Goal: Task Accomplishment & Management: Manage account settings

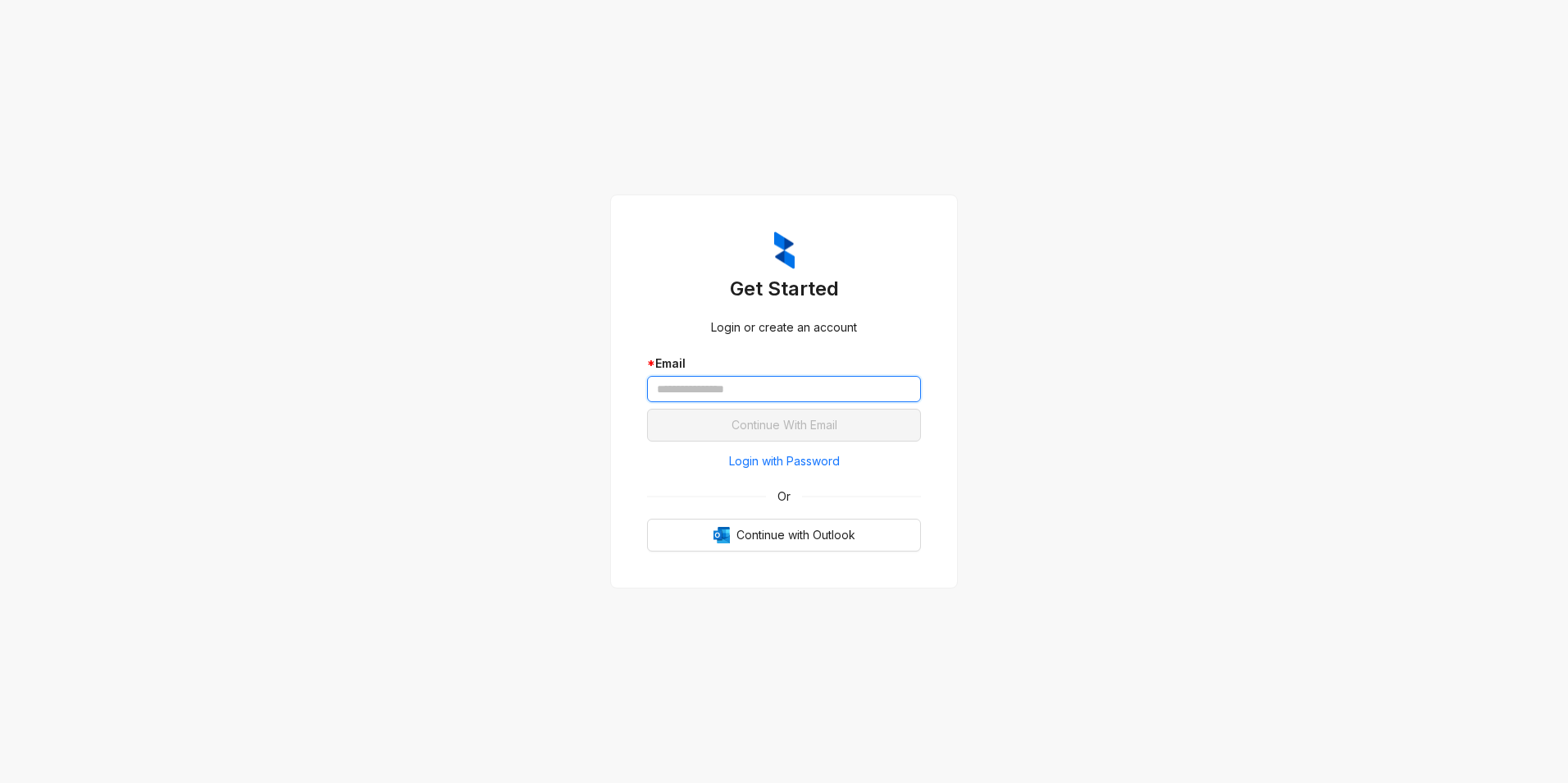
click at [846, 387] on input "text" at bounding box center [784, 389] width 274 height 27
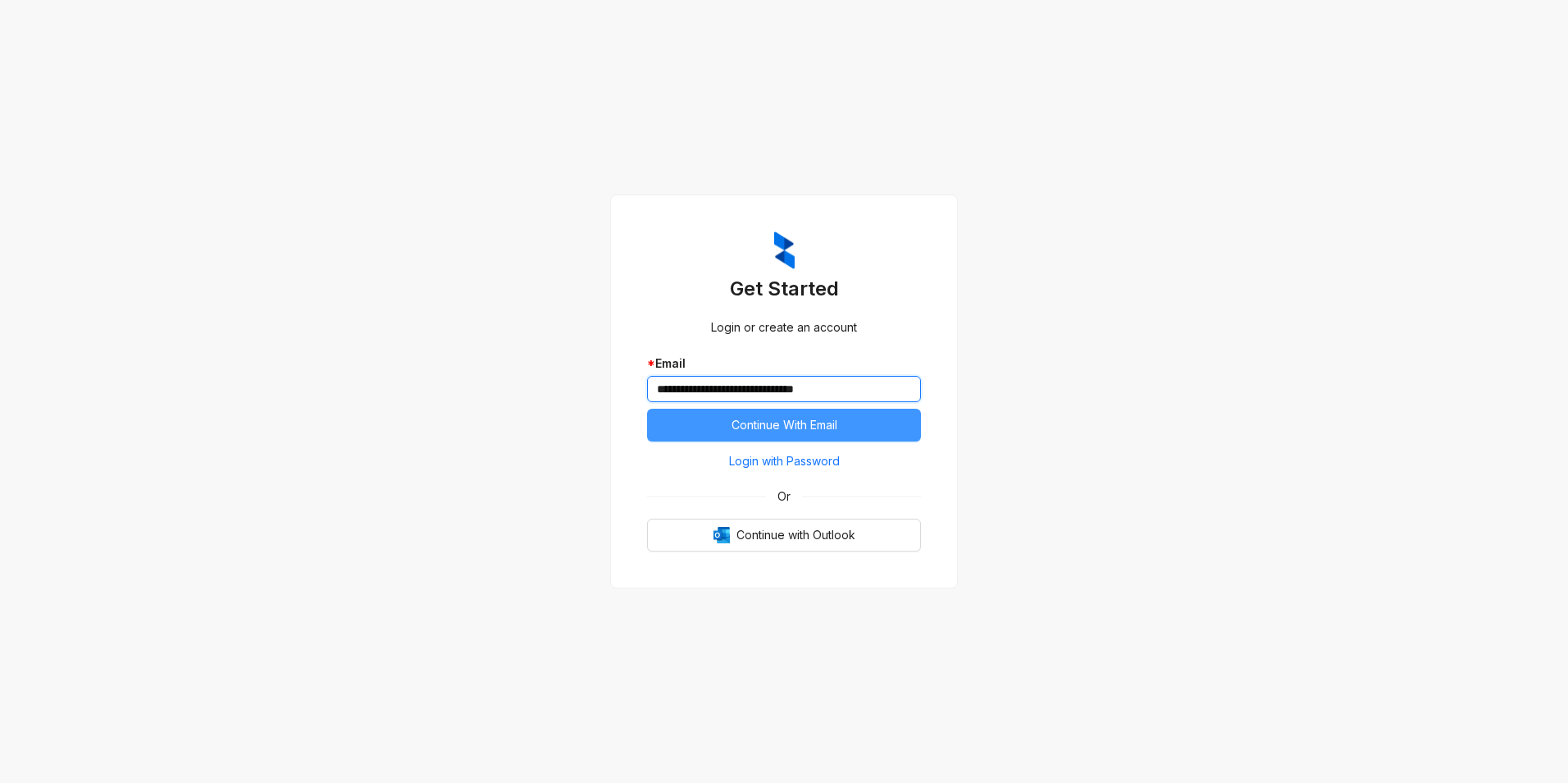
type input "**********"
click at [822, 428] on span "Continue With Email" at bounding box center [784, 425] width 106 height 18
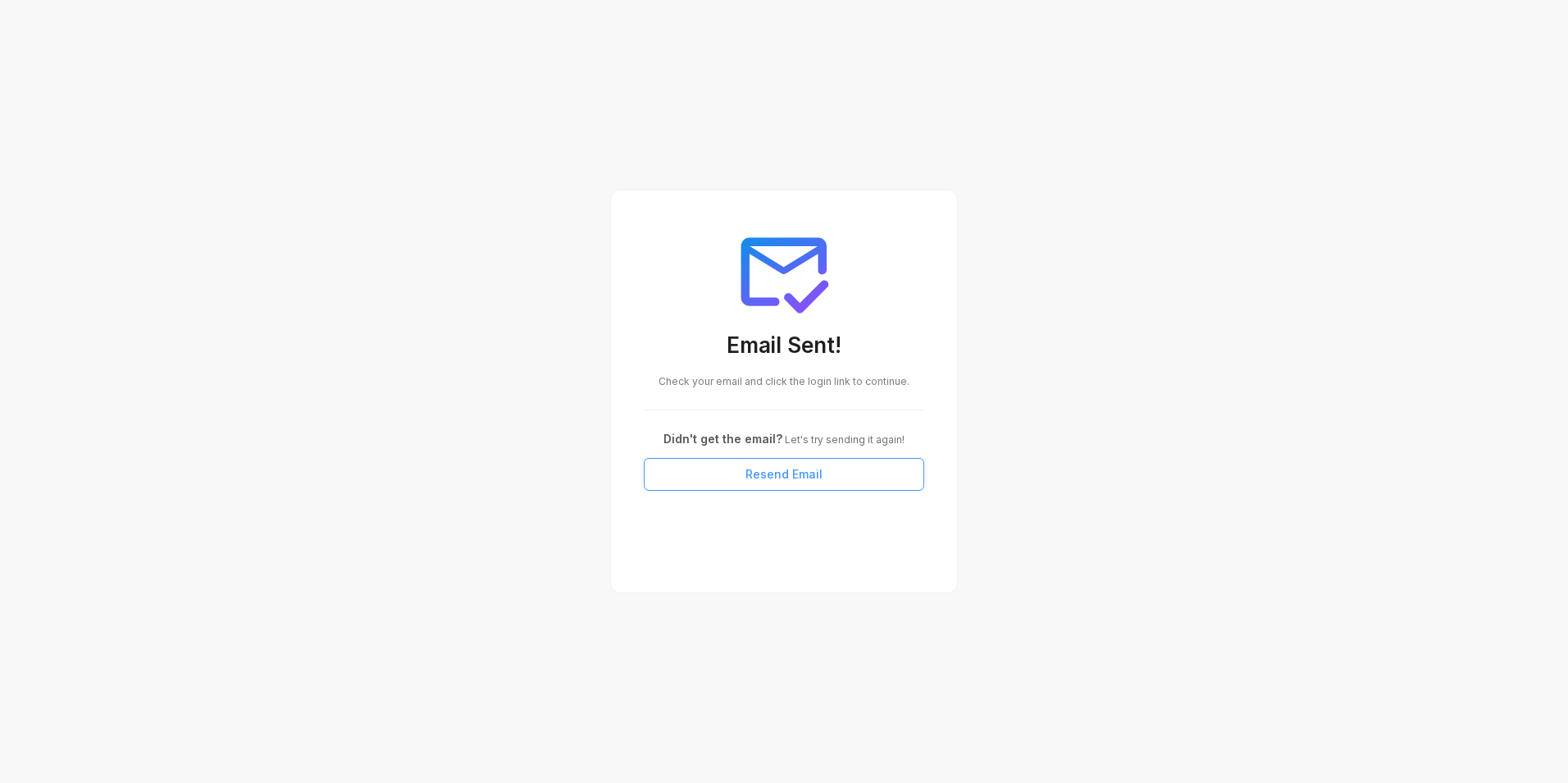
click at [817, 464] on button "Resend Email" at bounding box center [784, 474] width 280 height 33
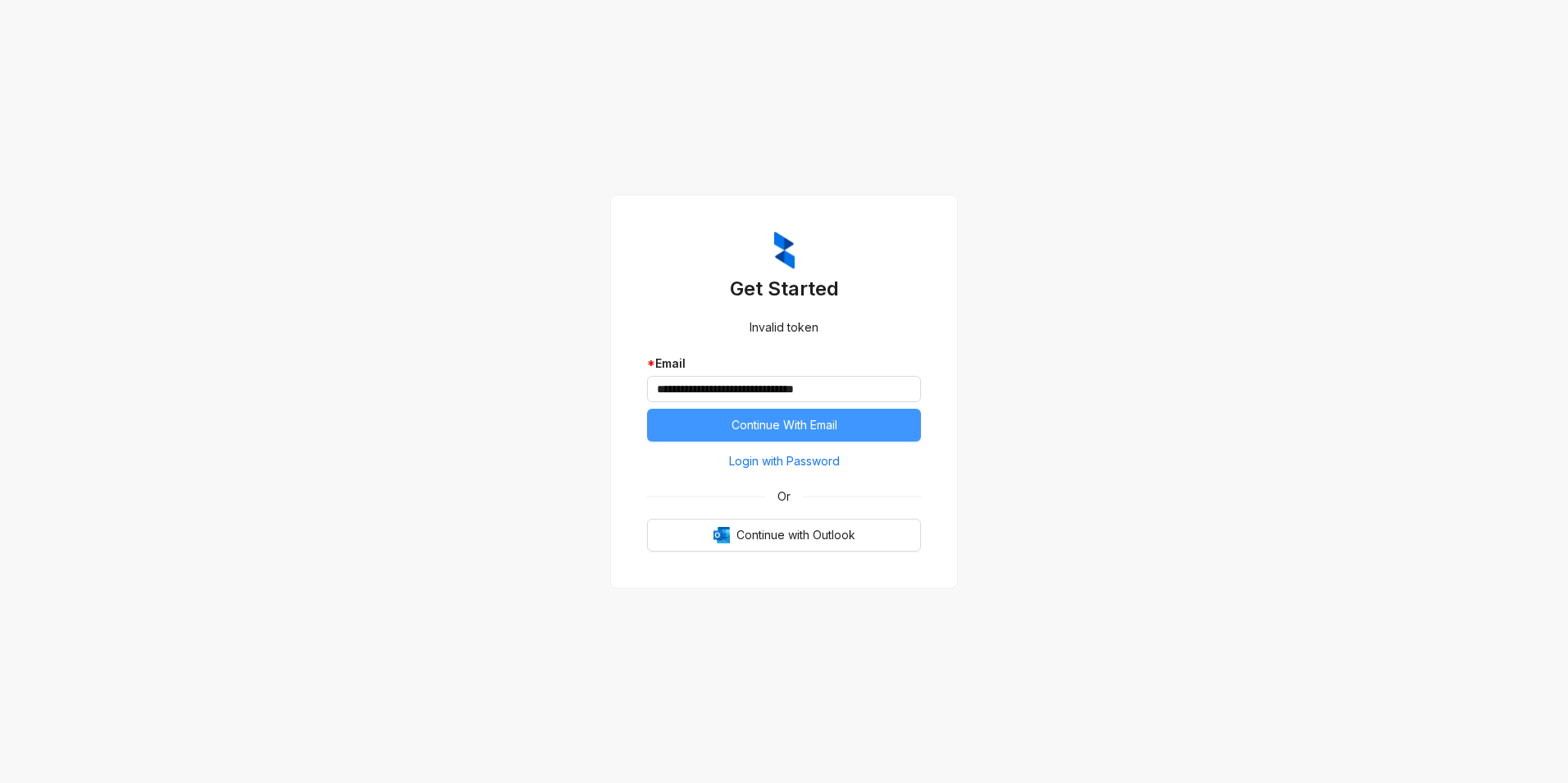
click at [820, 419] on span "Continue With Email" at bounding box center [784, 425] width 106 height 18
click at [806, 466] on span "Login with Password" at bounding box center [784, 461] width 111 height 18
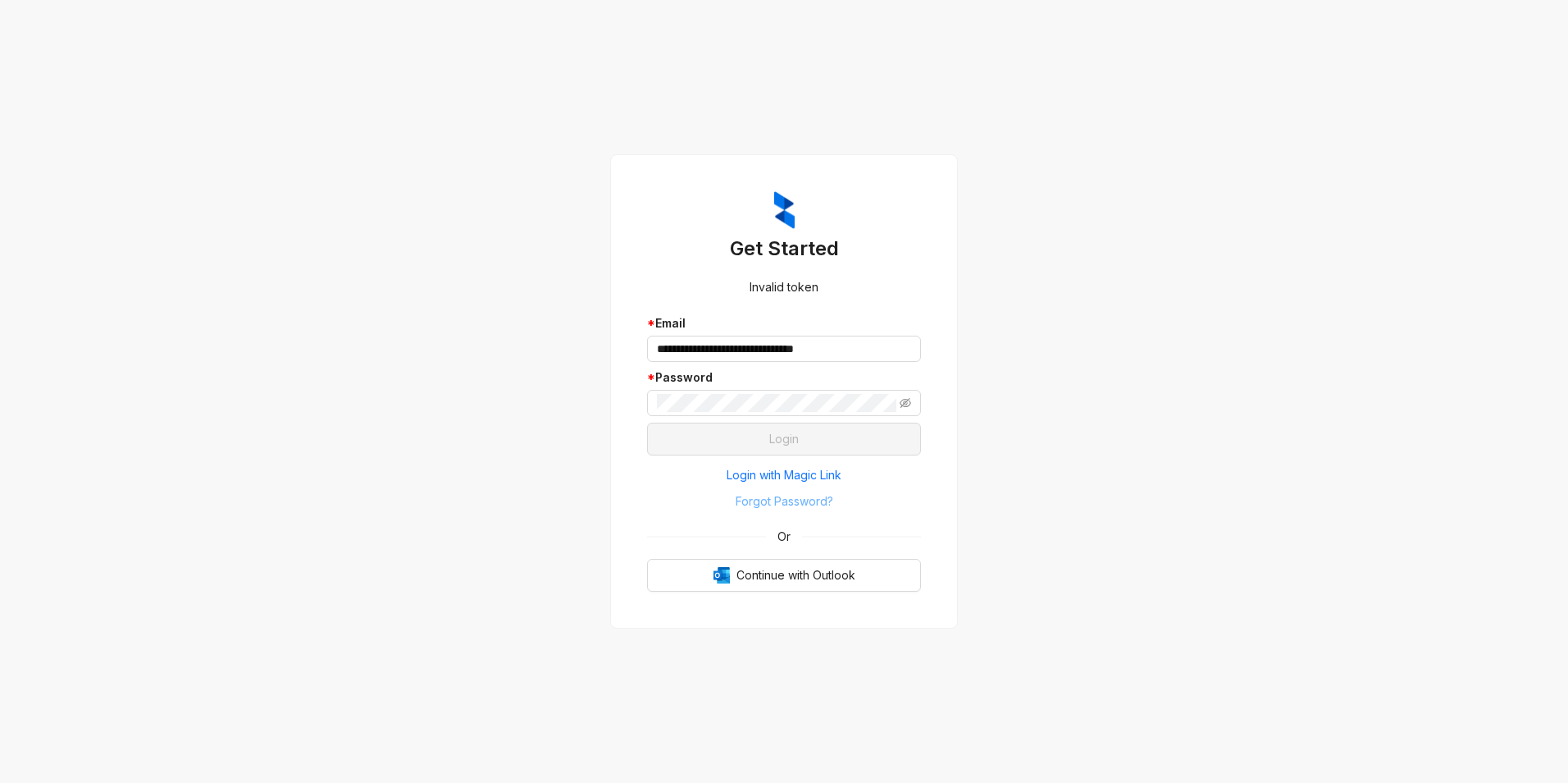
click at [790, 500] on span "Forgot Password?" at bounding box center [784, 501] width 98 height 18
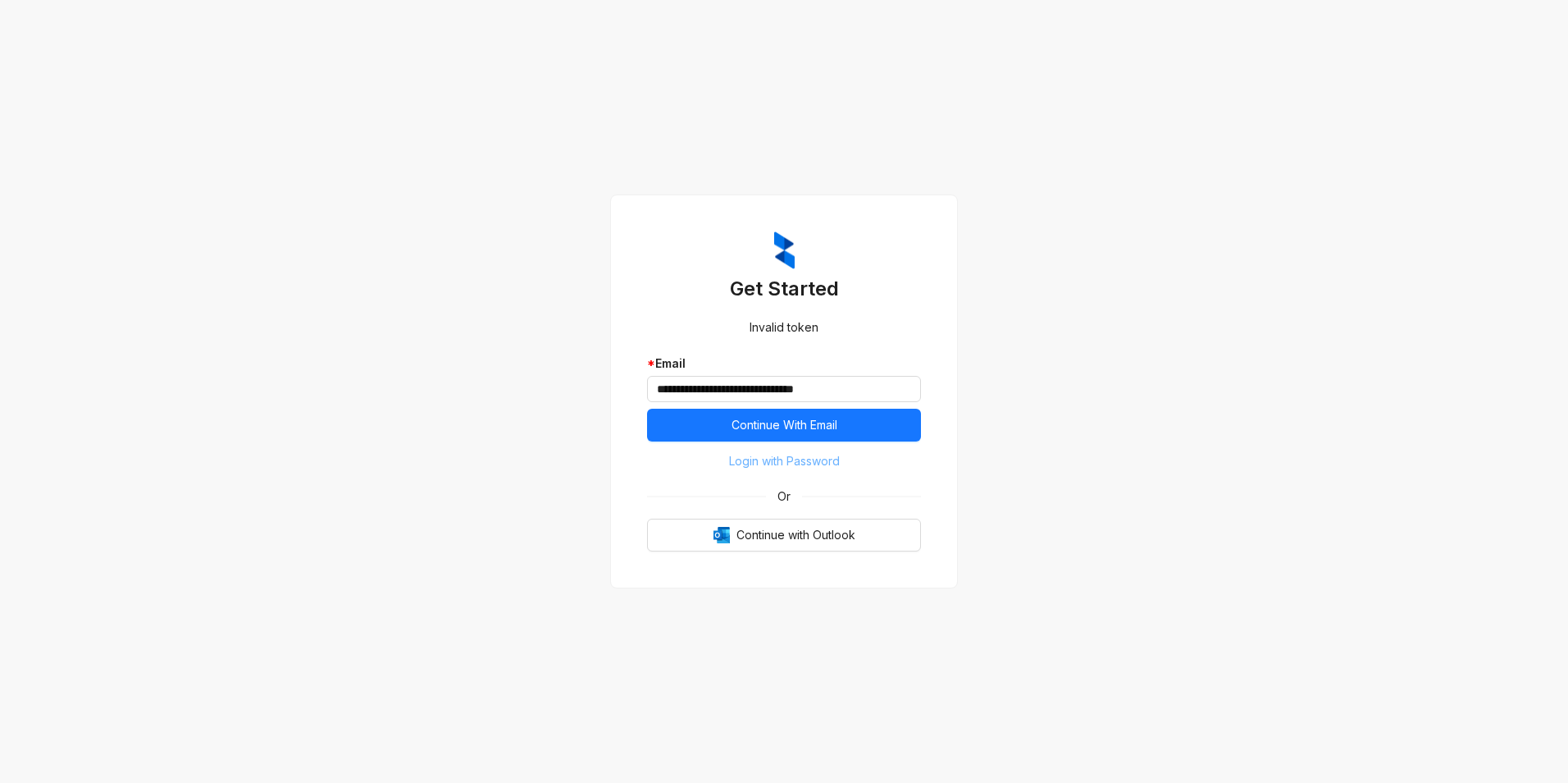
click at [791, 462] on span "Login with Password" at bounding box center [784, 461] width 111 height 18
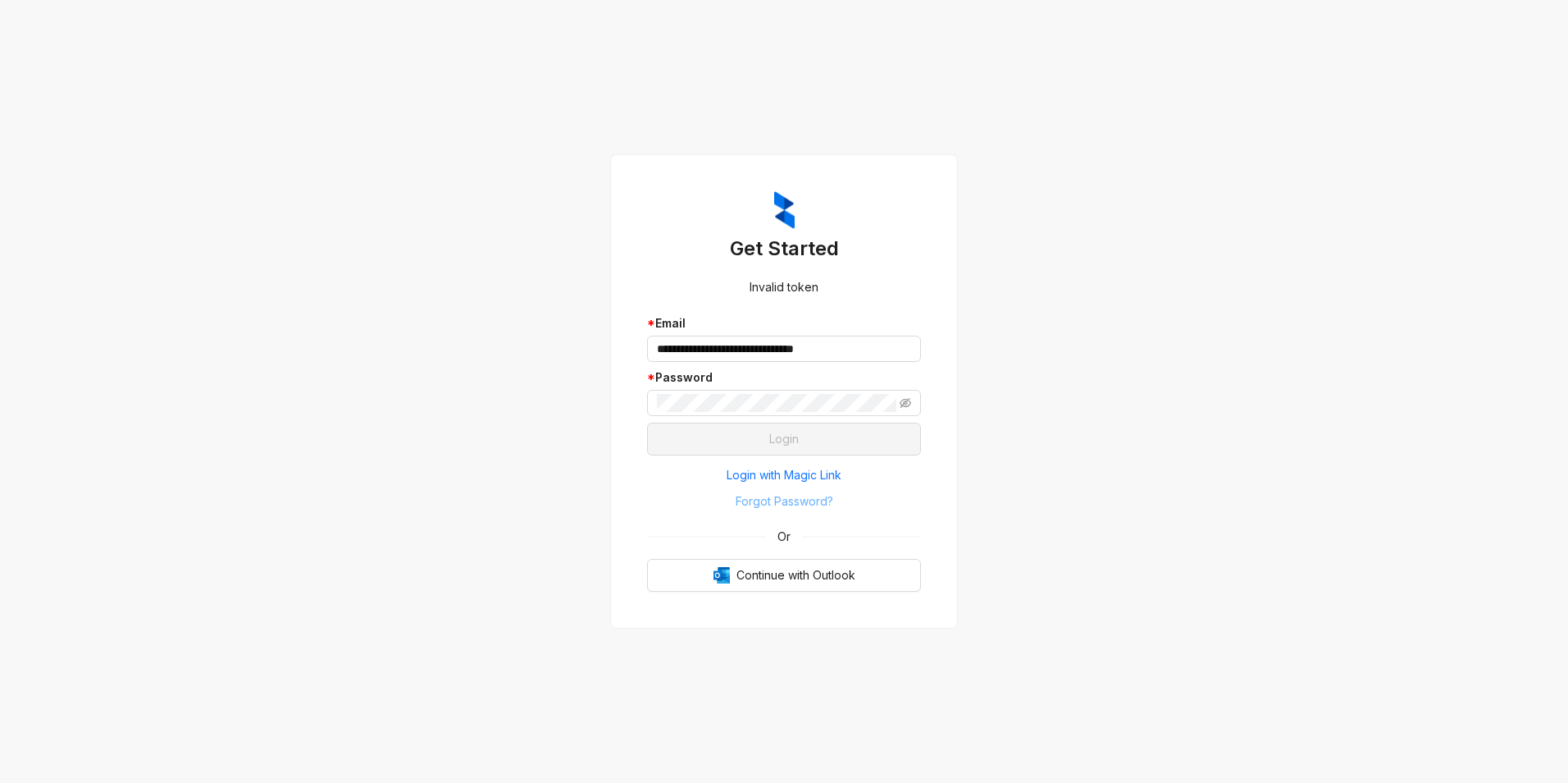
click at [769, 508] on span "Forgot Password?" at bounding box center [784, 501] width 98 height 18
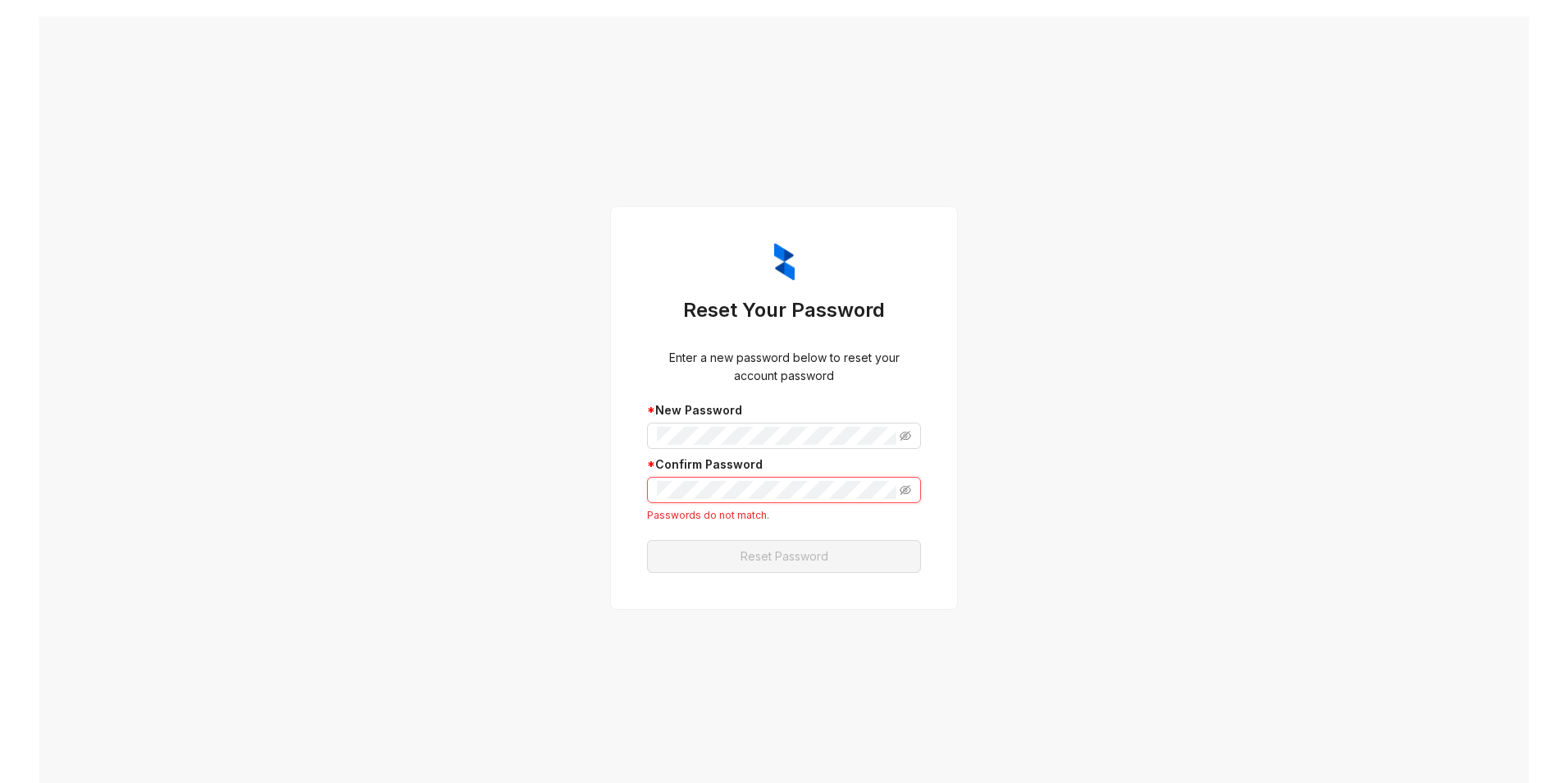
click at [592, 510] on div "Reset Your Password Enter a new password below to reset your account password *…" at bounding box center [784, 408] width 1489 height 783
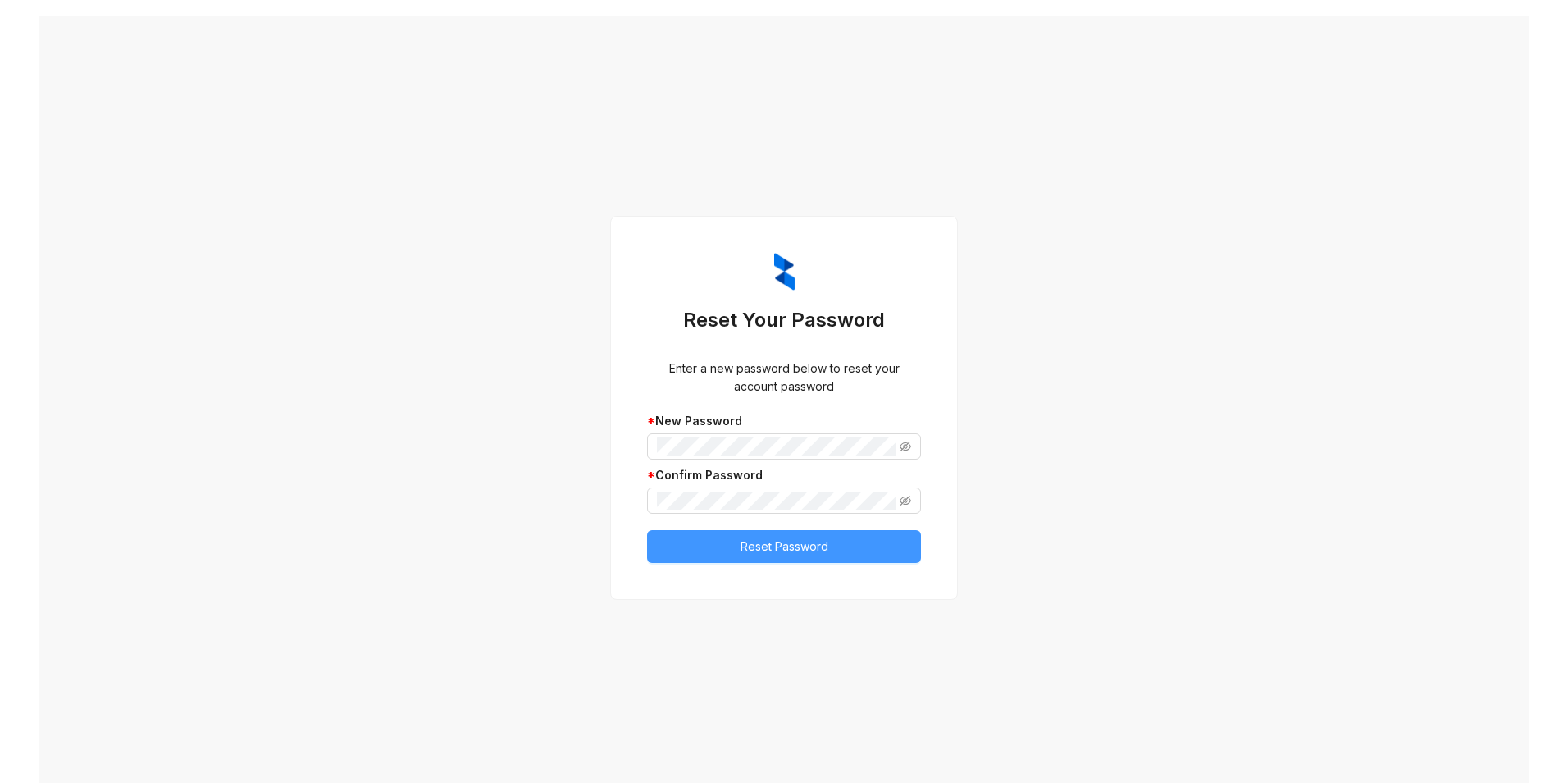
click at [676, 545] on button "Reset Password" at bounding box center [784, 546] width 274 height 33
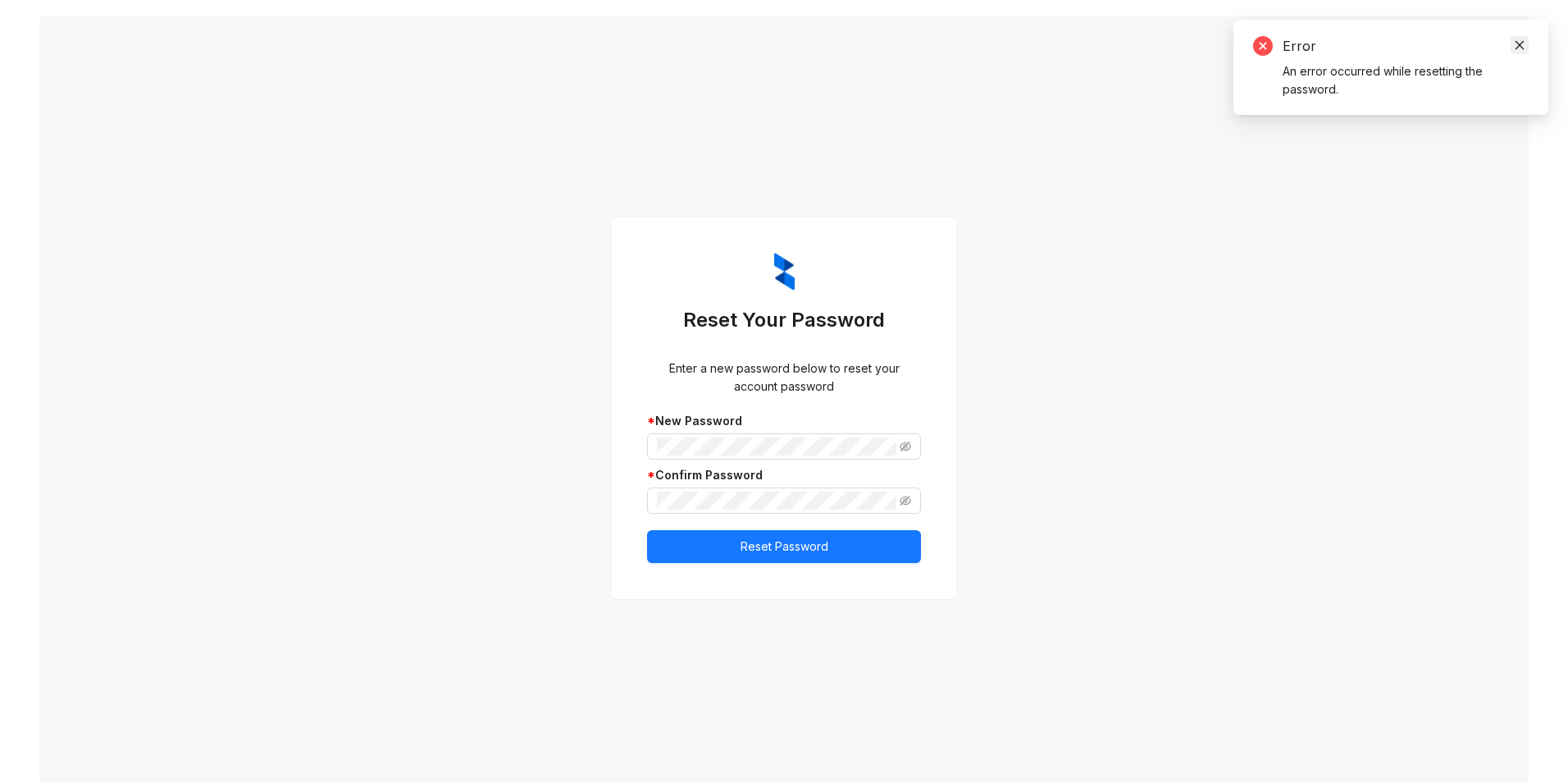
click at [1522, 42] on icon "close" at bounding box center [1520, 46] width 11 height 11
click at [892, 447] on span at bounding box center [784, 446] width 274 height 27
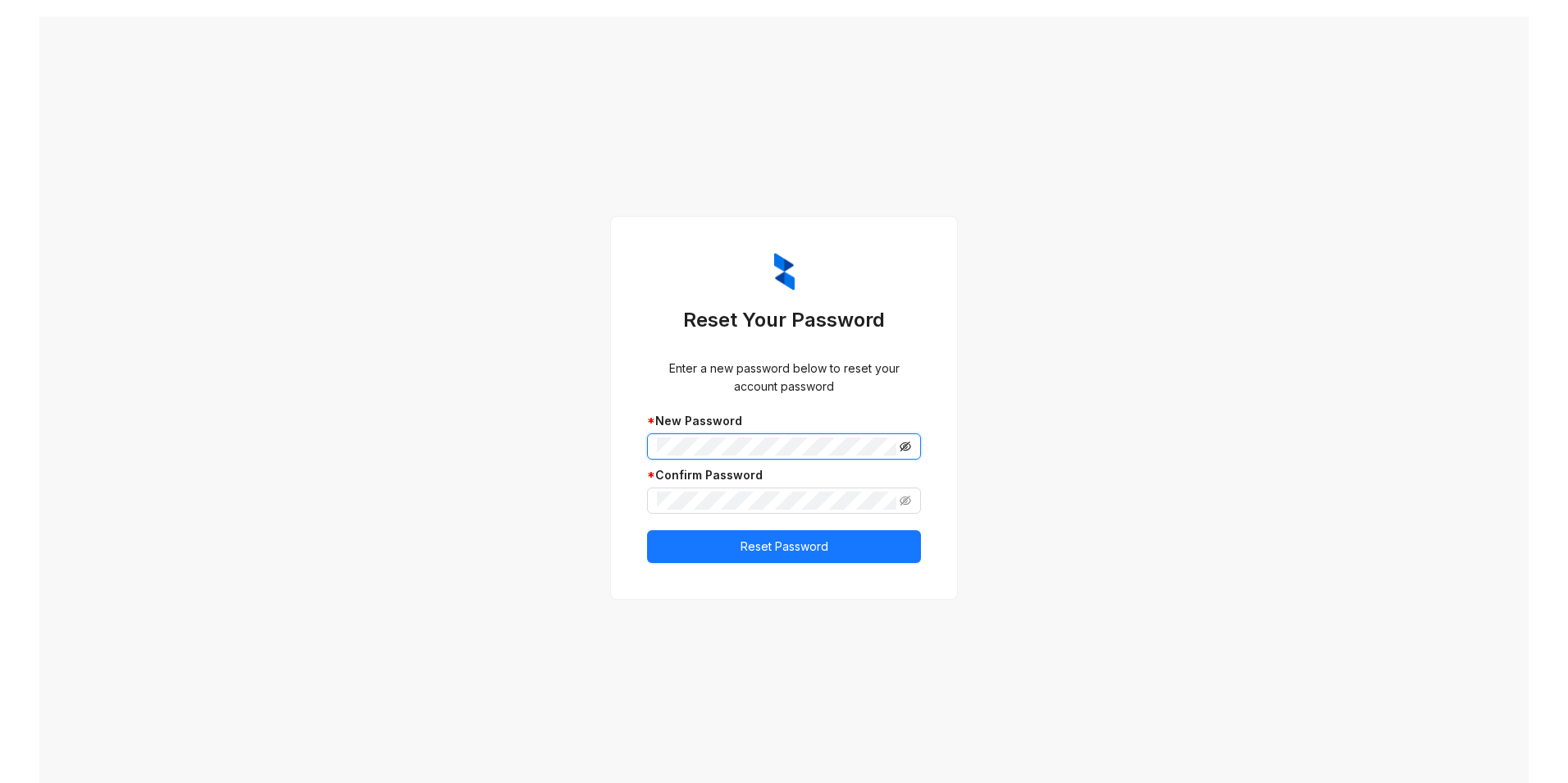
click at [900, 448] on icon "eye-invisible" at bounding box center [906, 446] width 11 height 11
click at [902, 498] on icon "eye-invisible" at bounding box center [906, 501] width 11 height 11
click at [856, 551] on button "Reset Password" at bounding box center [784, 546] width 274 height 33
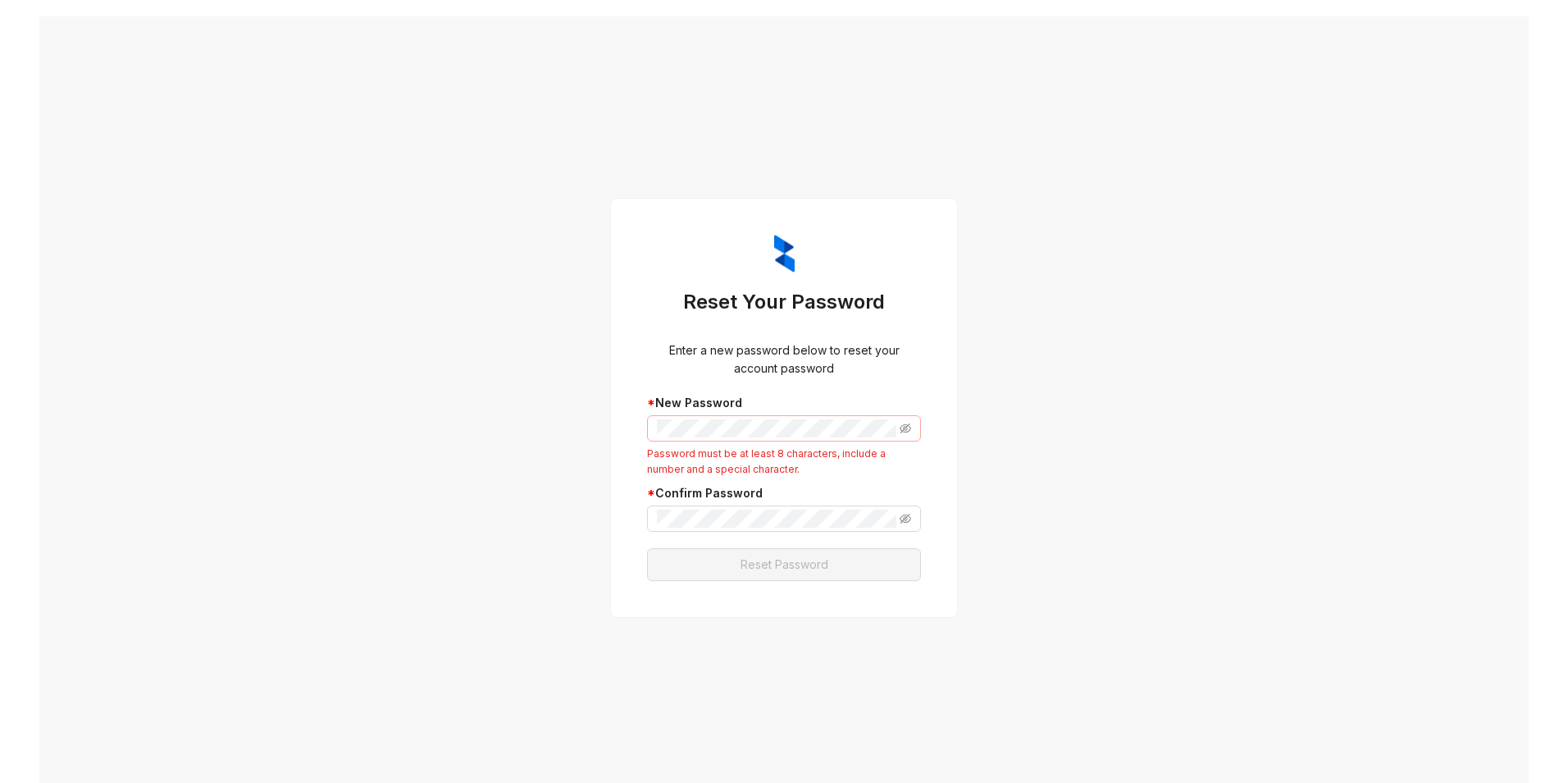
click at [906, 431] on span at bounding box center [784, 428] width 274 height 27
click at [904, 430] on icon "eye-invisible" at bounding box center [906, 428] width 11 height 9
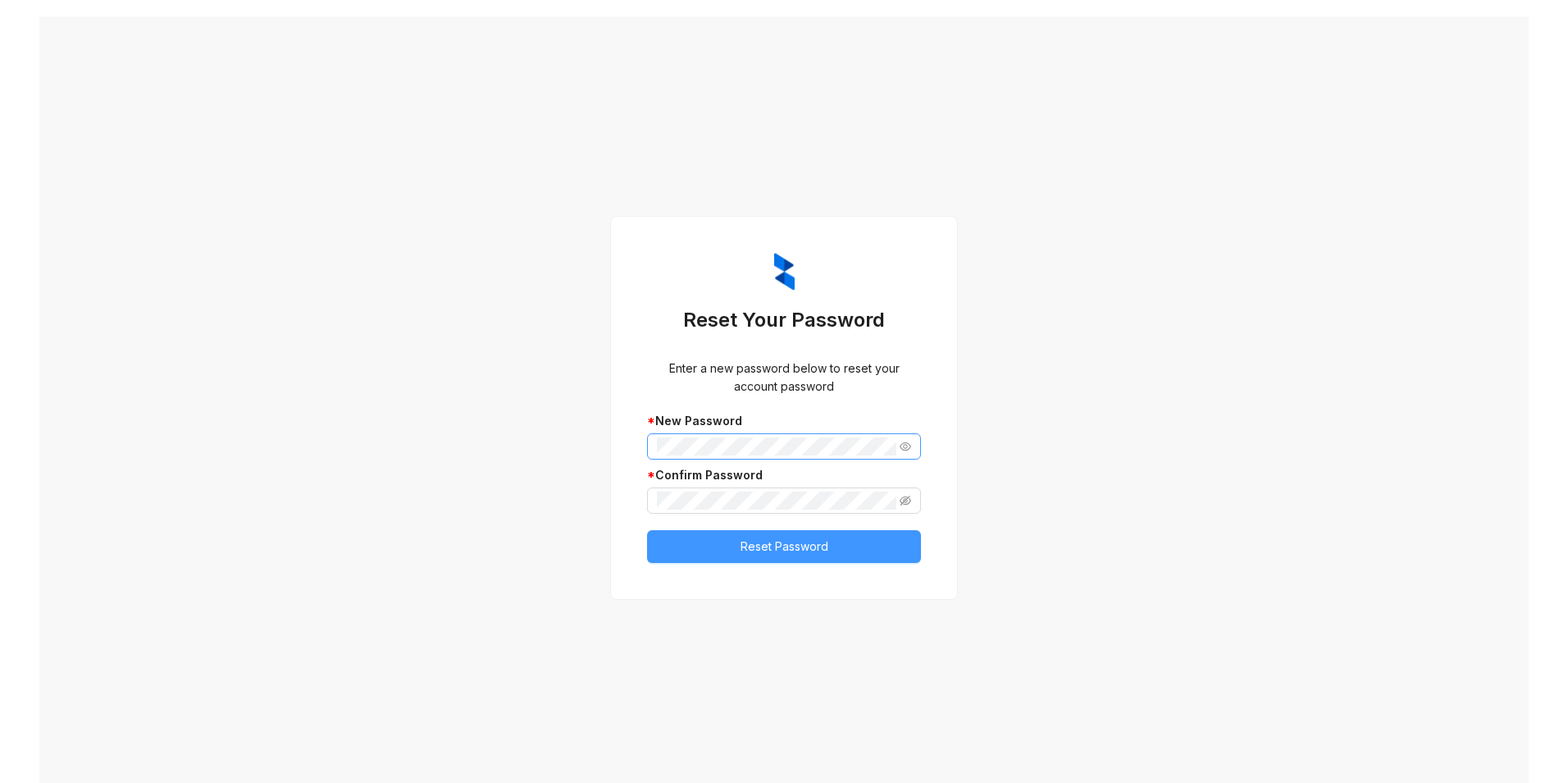
click at [804, 530] on button "Reset Password" at bounding box center [784, 546] width 274 height 33
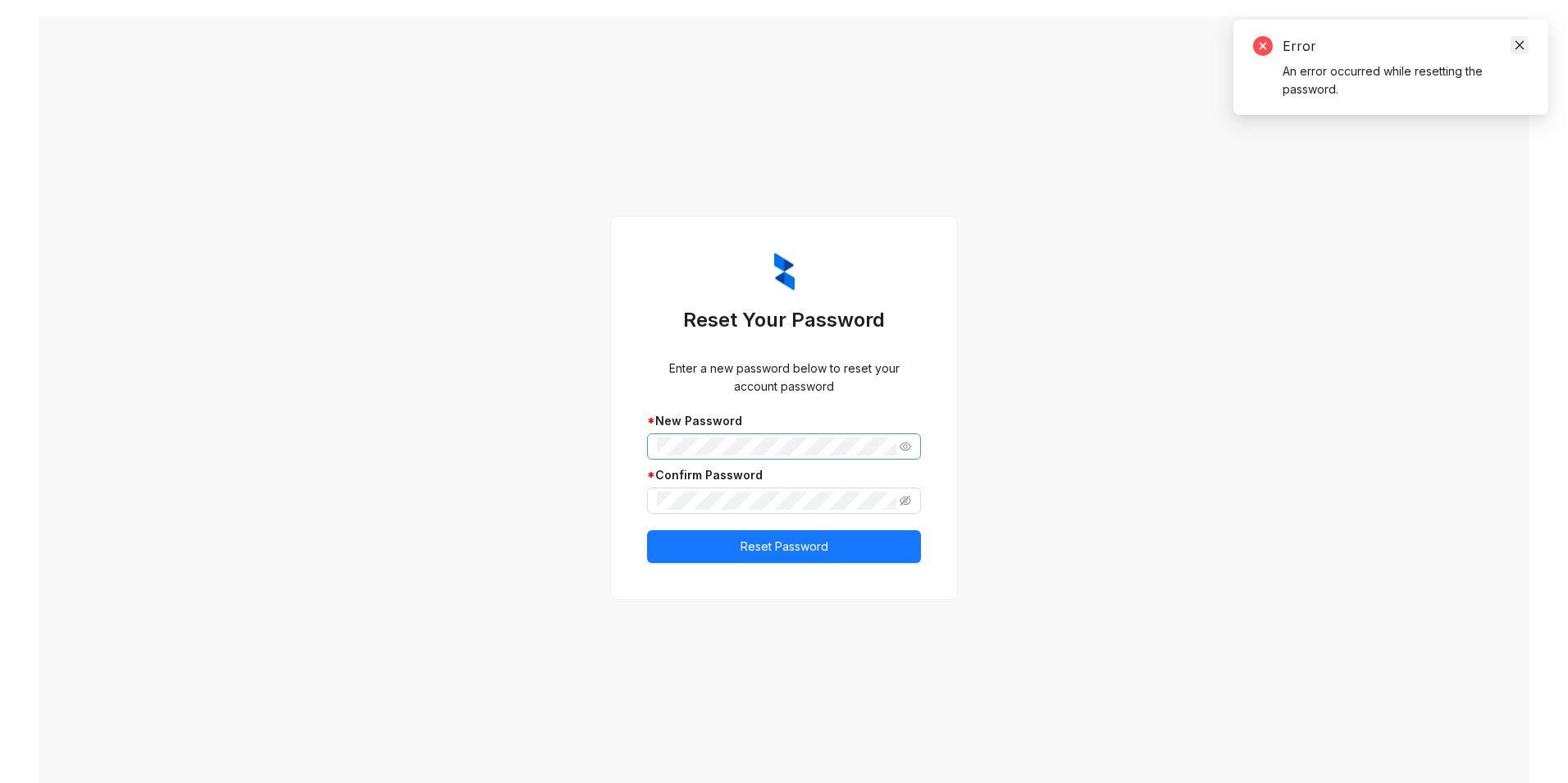
click at [1520, 45] on icon "close" at bounding box center [1520, 46] width 11 height 11
